Goal: Transaction & Acquisition: Obtain resource

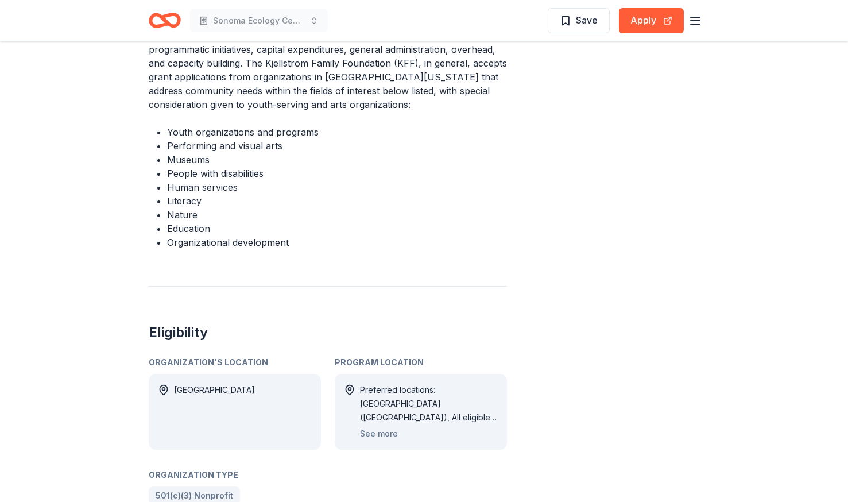
scroll to position [517, 0]
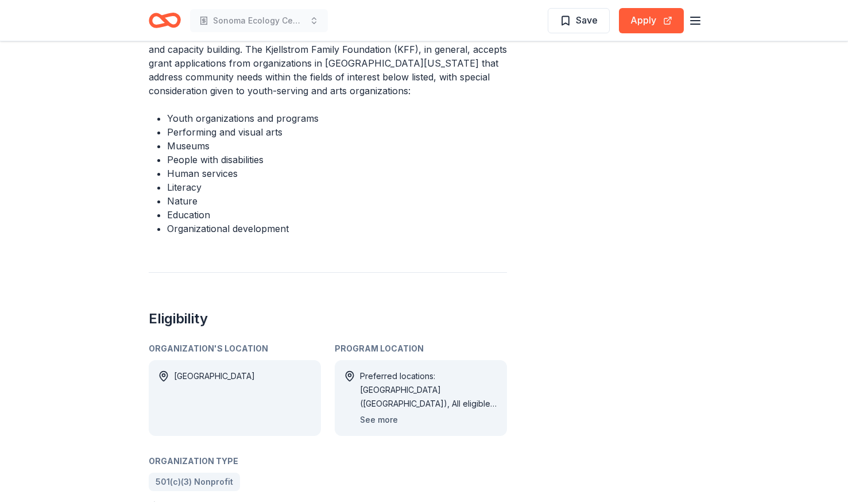
click at [375, 413] on button "See more" at bounding box center [379, 420] width 38 height 14
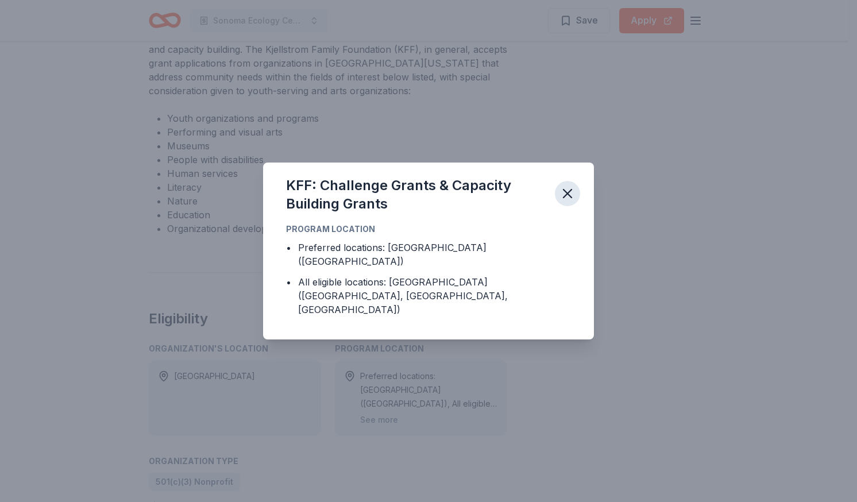
click at [574, 202] on icon "button" at bounding box center [567, 193] width 16 height 16
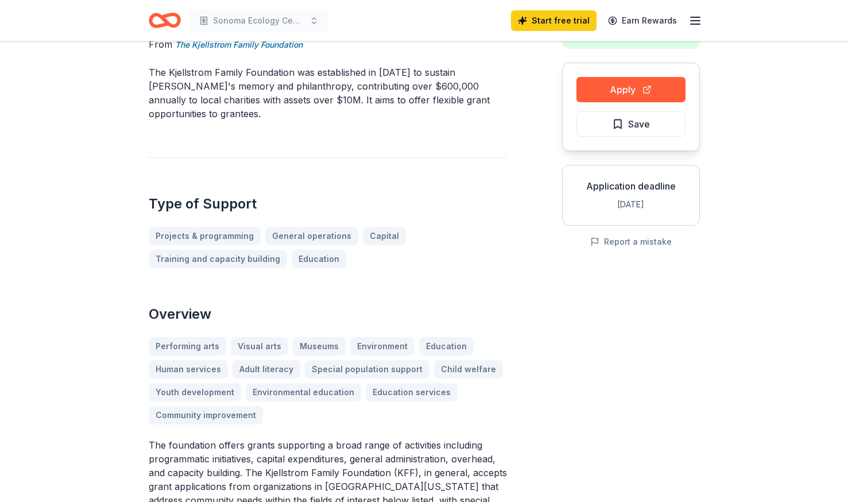
scroll to position [0, 0]
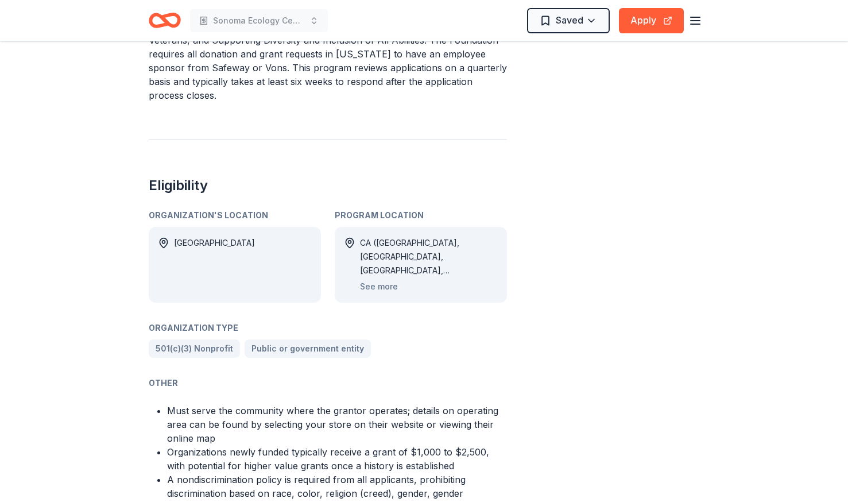
scroll to position [517, 0]
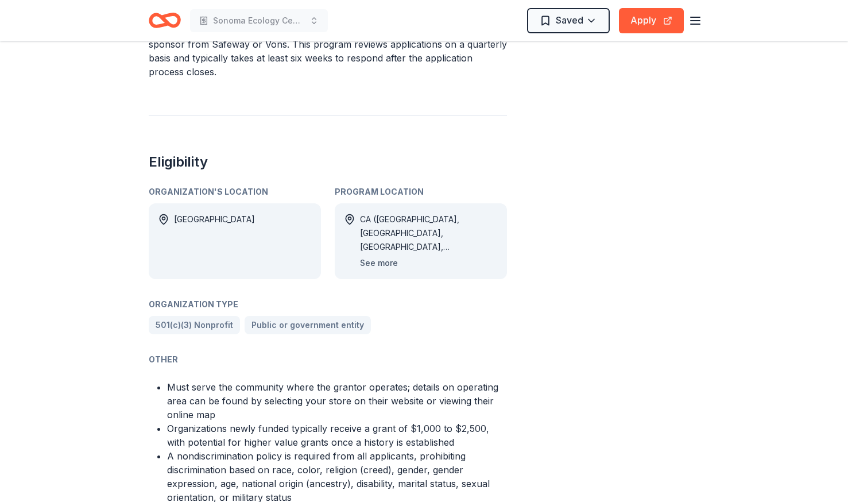
click at [379, 256] on button "See more" at bounding box center [379, 263] width 38 height 14
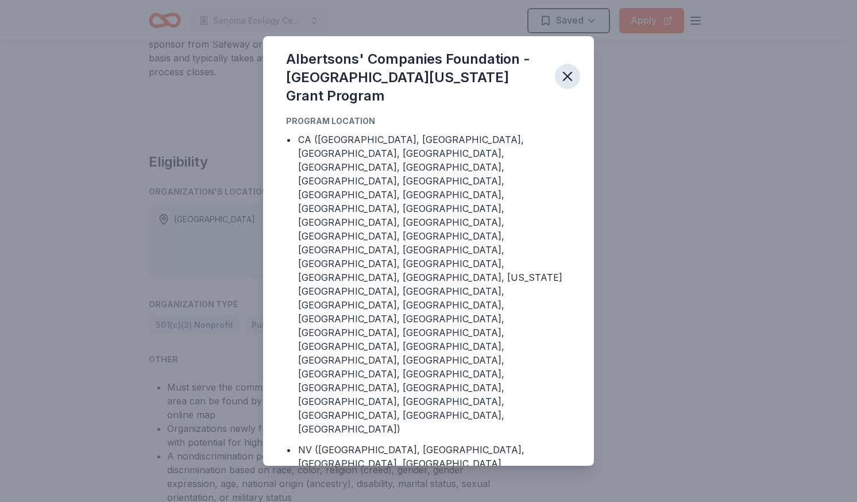
click at [568, 84] on icon "button" at bounding box center [567, 76] width 16 height 16
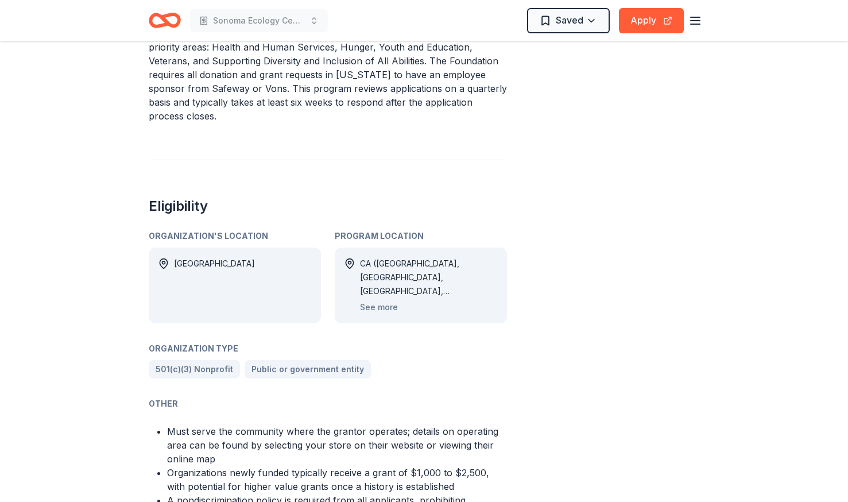
scroll to position [459, 0]
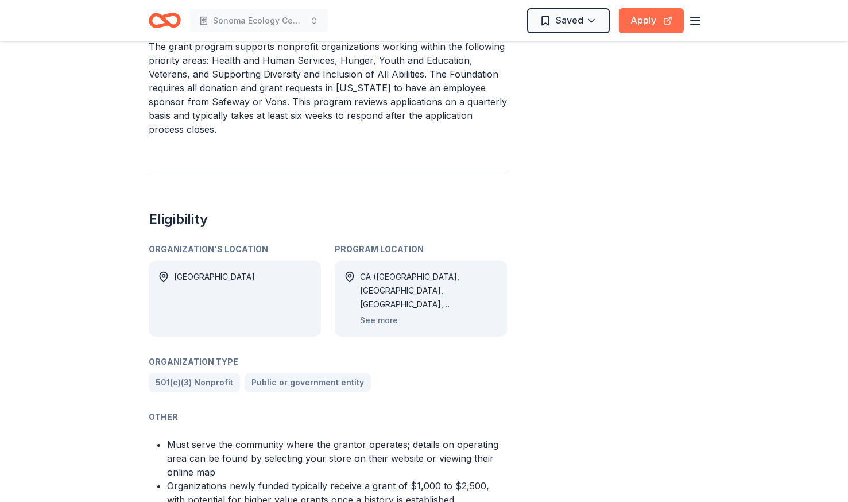
click at [650, 29] on button "Apply" at bounding box center [651, 20] width 65 height 25
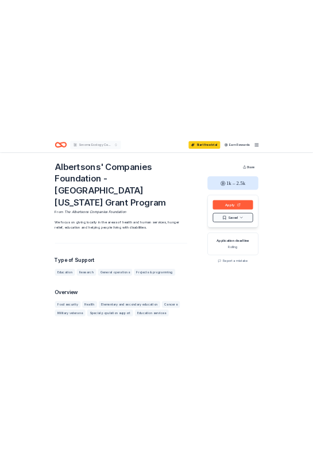
scroll to position [57, 0]
